Goal: Task Accomplishment & Management: Complete application form

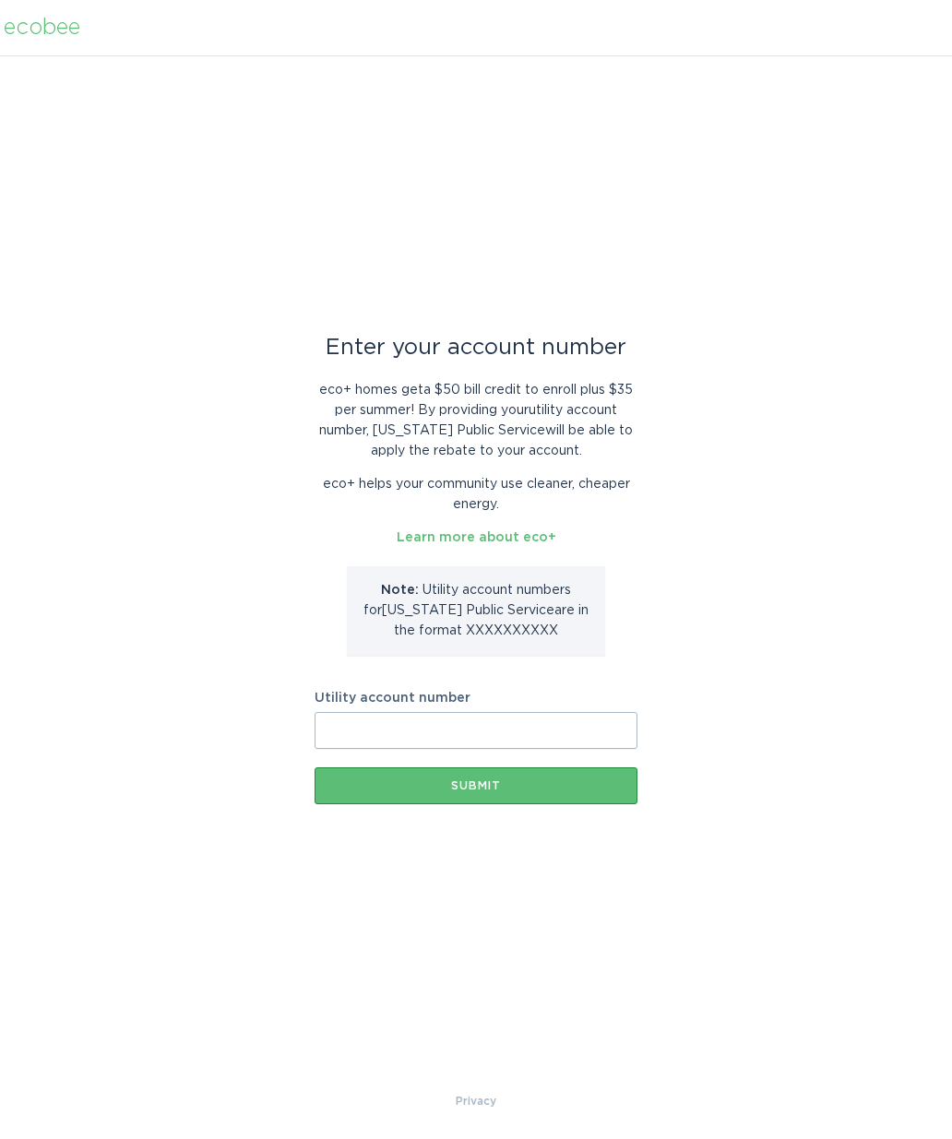
click at [515, 726] on input "Utility account number" at bounding box center [476, 730] width 323 height 37
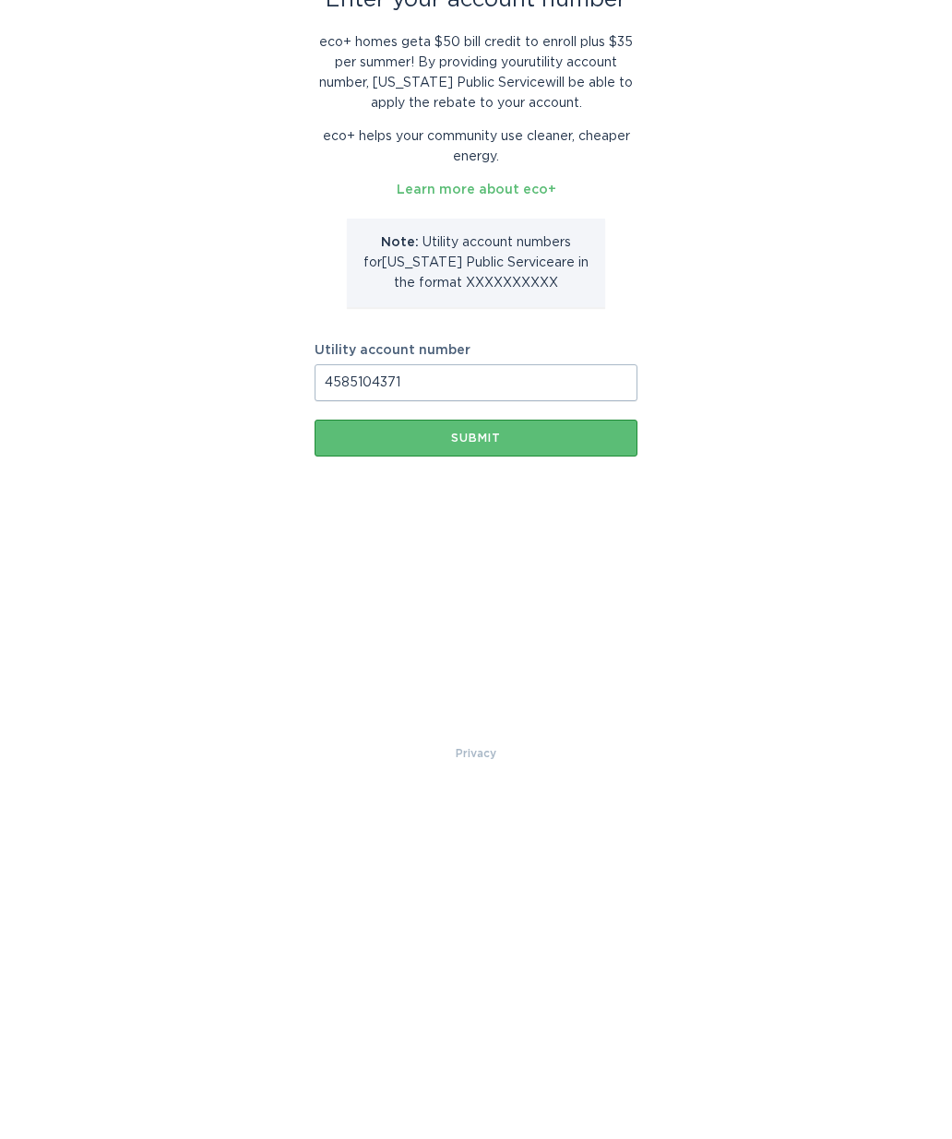
click at [517, 780] on div "Submit" at bounding box center [476, 785] width 304 height 11
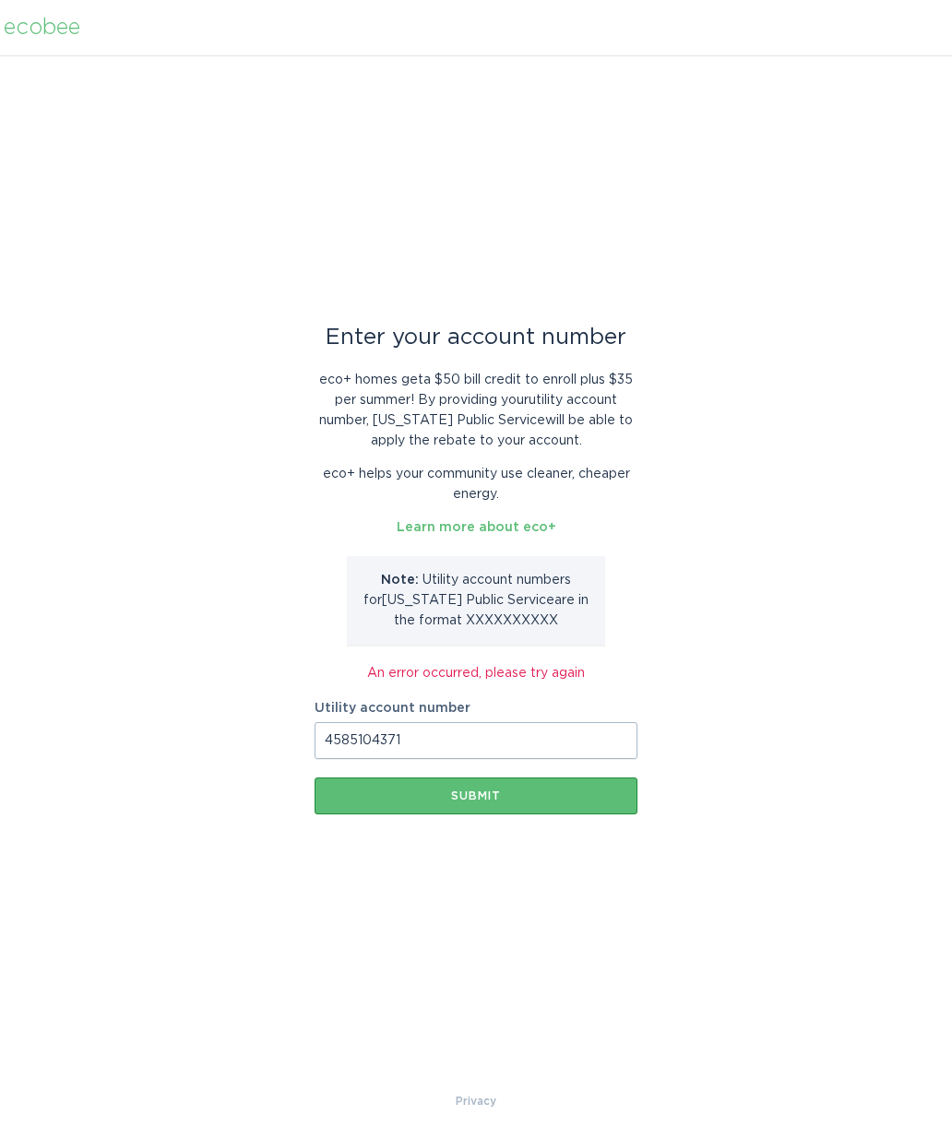
click at [473, 754] on input "4585104371" at bounding box center [476, 740] width 323 height 37
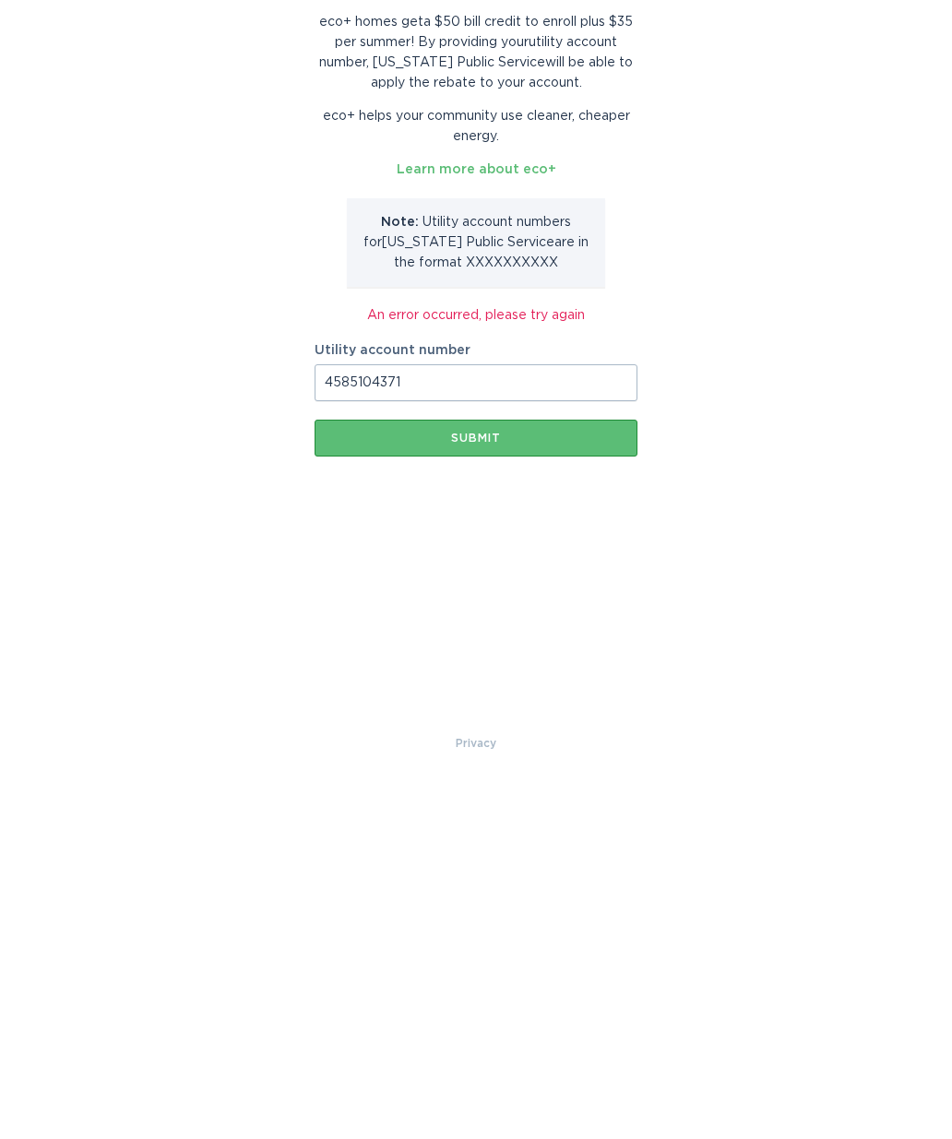
click at [489, 778] on button "Submit" at bounding box center [476, 796] width 323 height 37
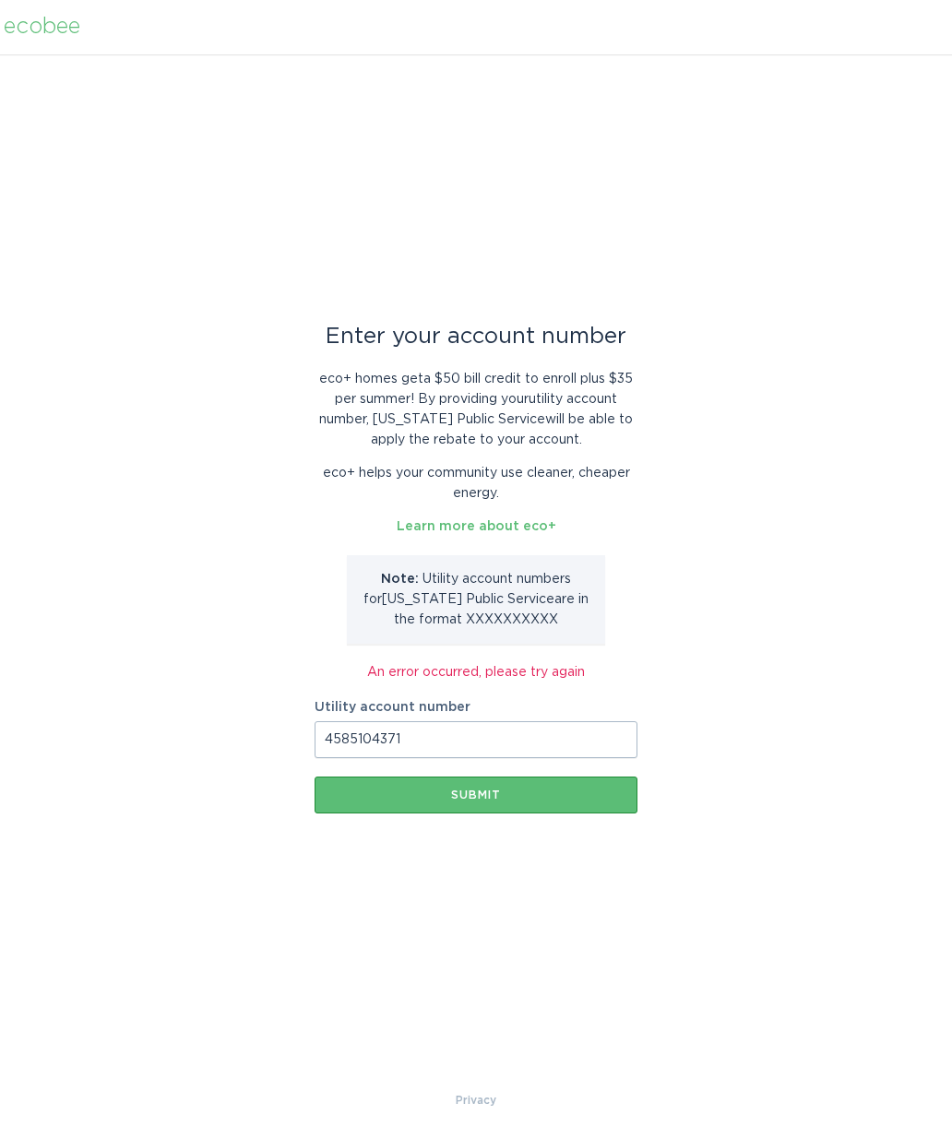
click at [529, 740] on input "4585104371" at bounding box center [476, 740] width 323 height 37
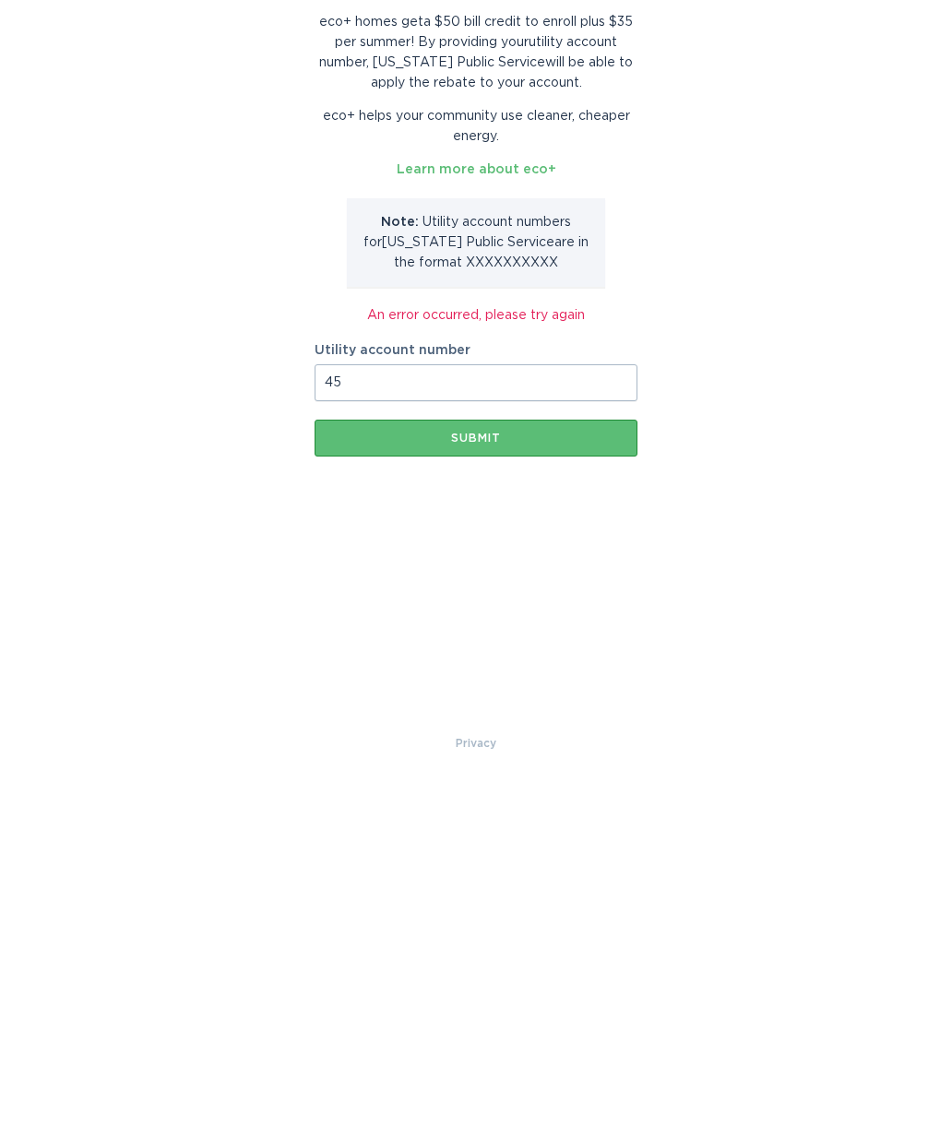
type input "4"
type input "4585104371"
click at [506, 791] on div "Submit" at bounding box center [476, 796] width 304 height 11
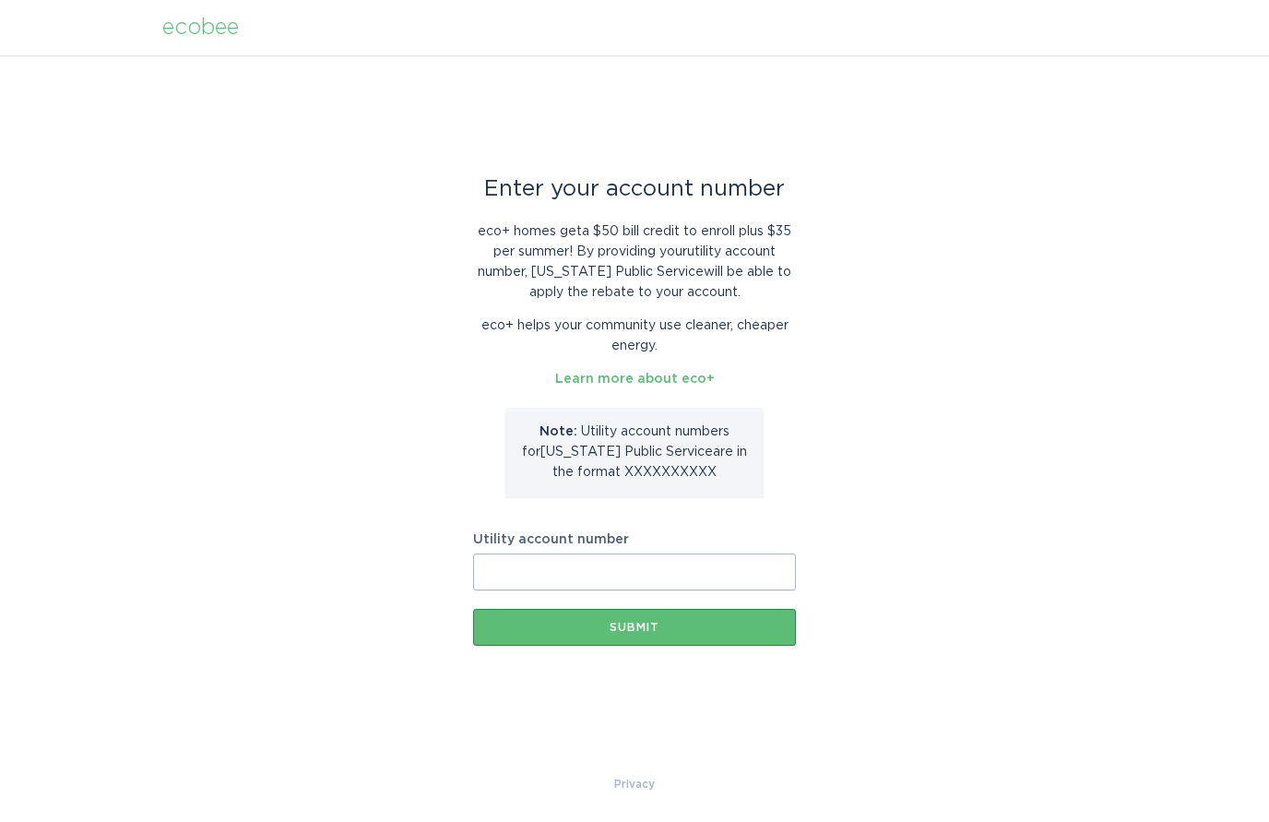
click at [573, 571] on input "Utility account number" at bounding box center [634, 571] width 323 height 37
type input "4585104371"
click at [626, 633] on button "Submit" at bounding box center [634, 627] width 323 height 37
